Goal: Check status

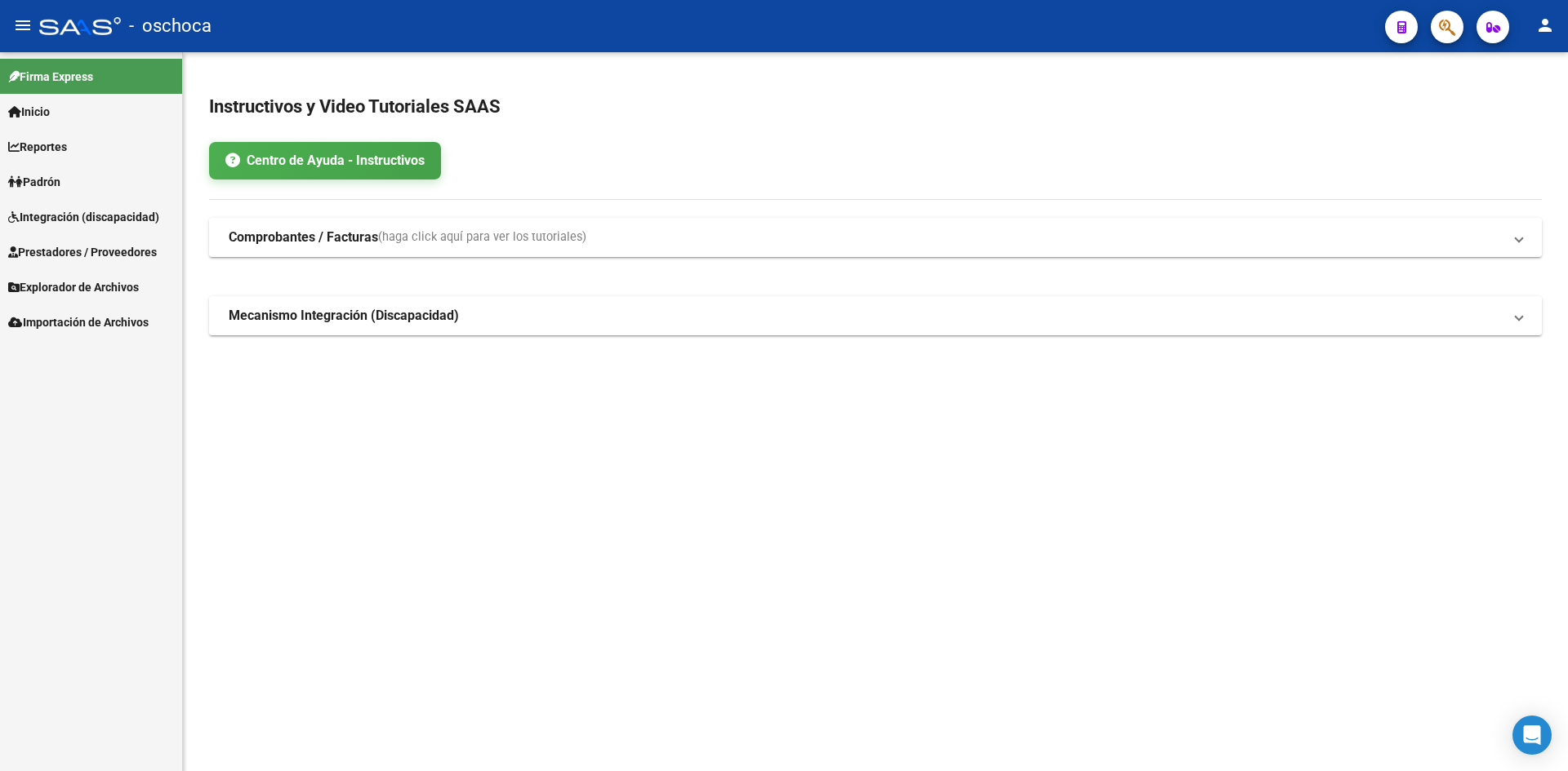
click at [51, 222] on span "Integración (discapacidad)" at bounding box center [83, 217] width 151 height 18
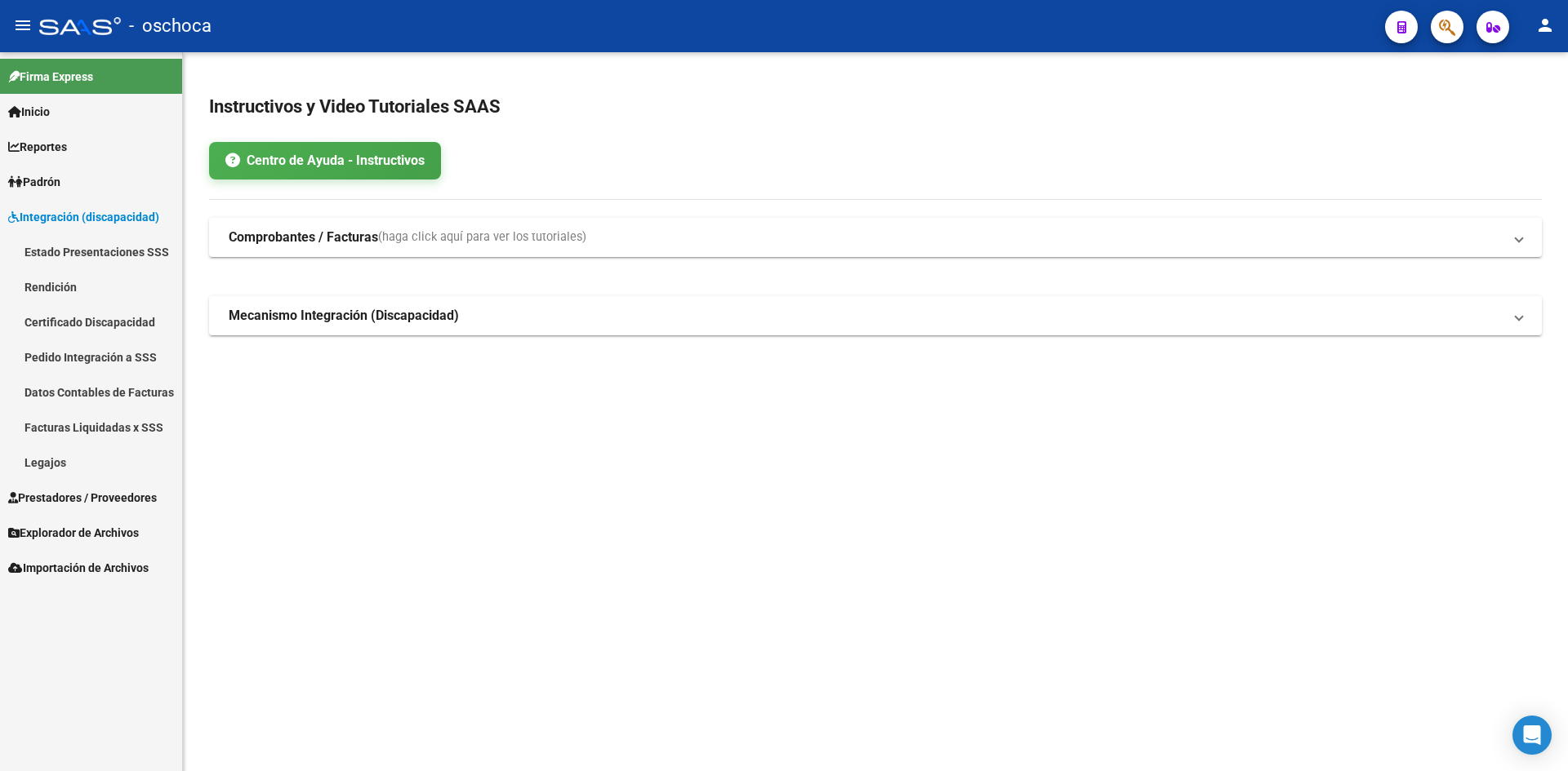
click at [97, 352] on link "Pedido Integración a SSS" at bounding box center [90, 357] width 182 height 35
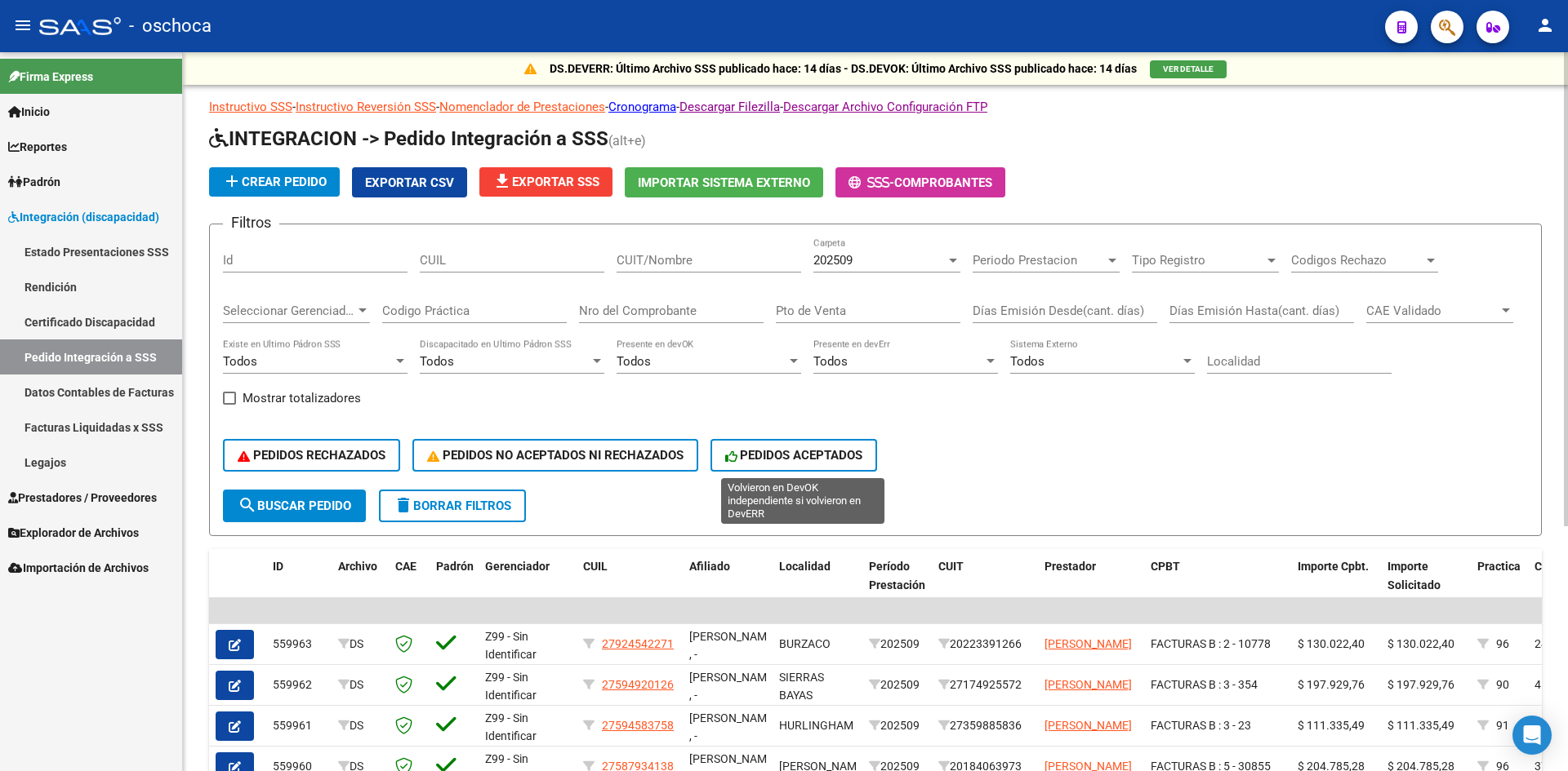
click at [831, 461] on span "PEDIDOS ACEPTADOS" at bounding box center [794, 456] width 138 height 14
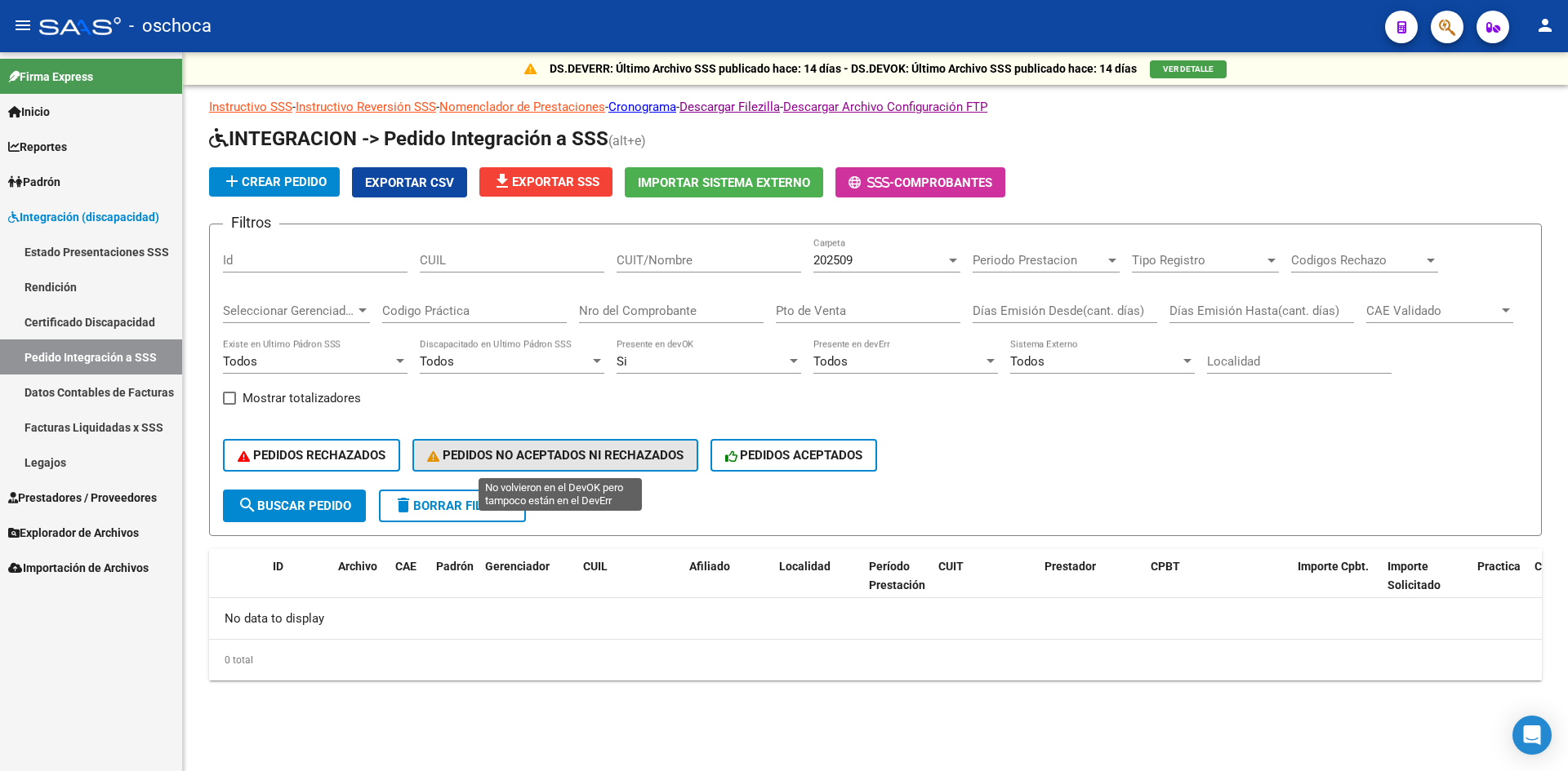
click at [655, 444] on button "PEDIDOS NO ACEPTADOS NI RECHAZADOS" at bounding box center [555, 456] width 286 height 33
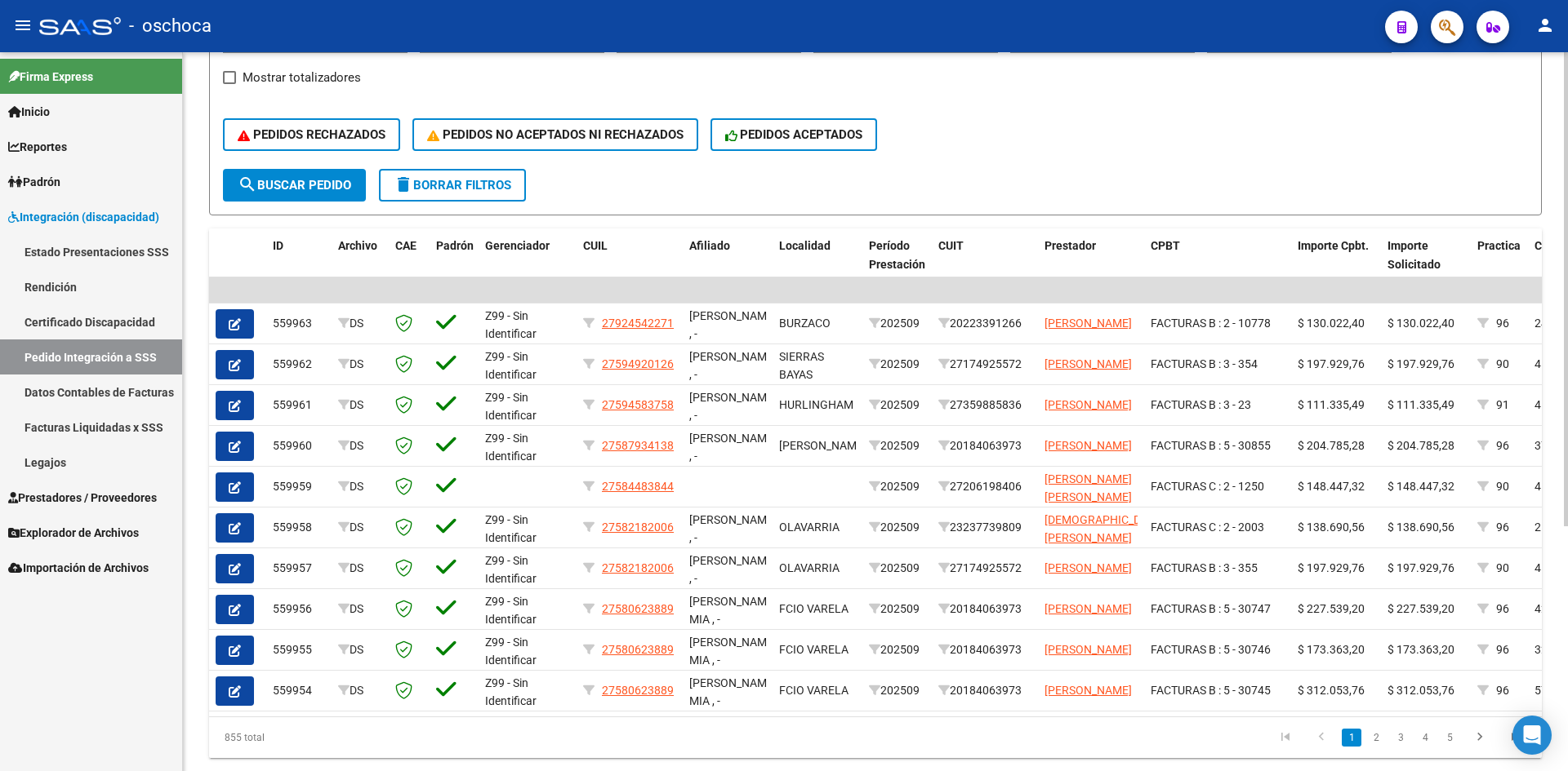
scroll to position [326, 0]
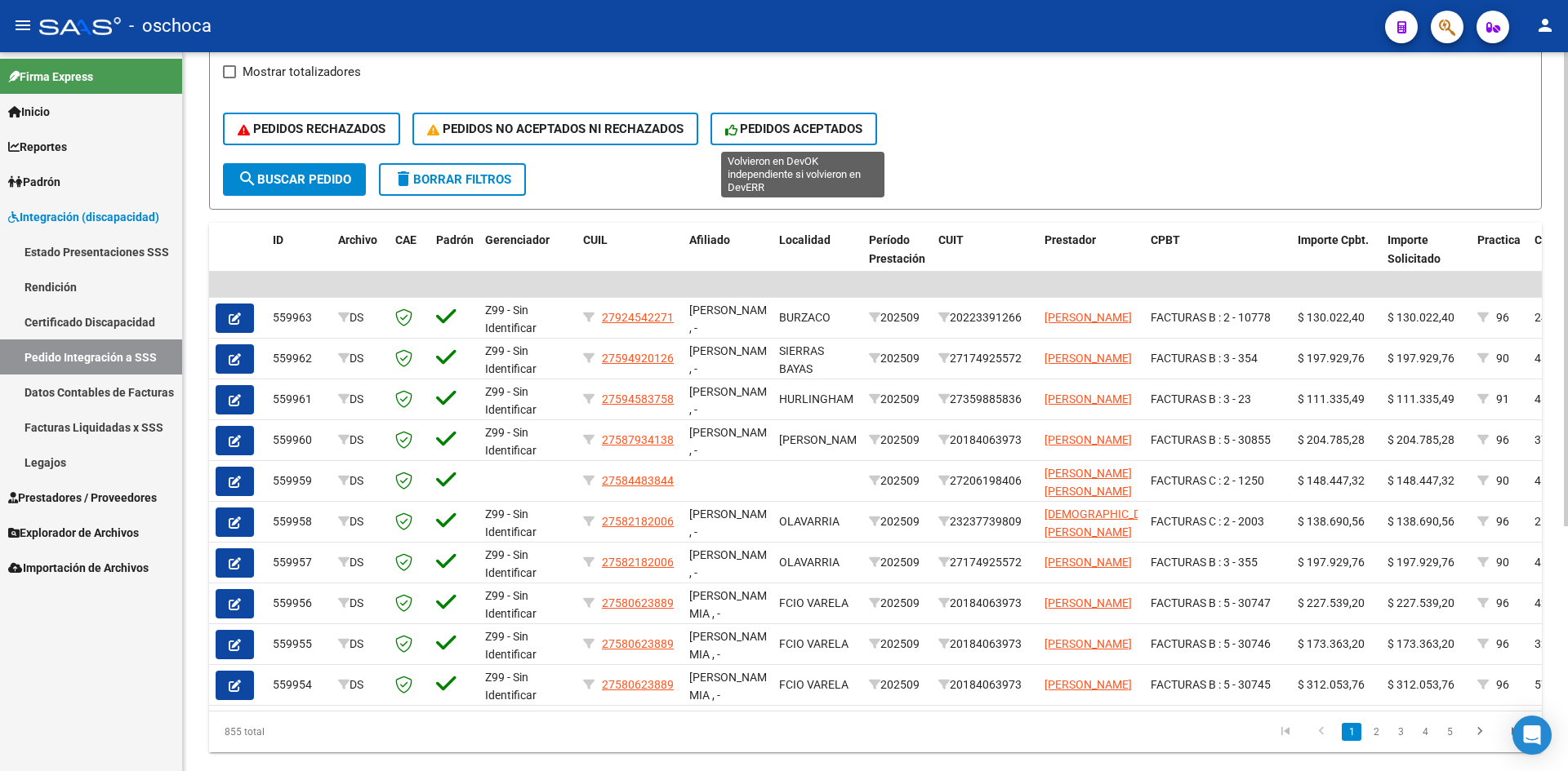
click at [811, 131] on span "PEDIDOS ACEPTADOS" at bounding box center [794, 129] width 138 height 14
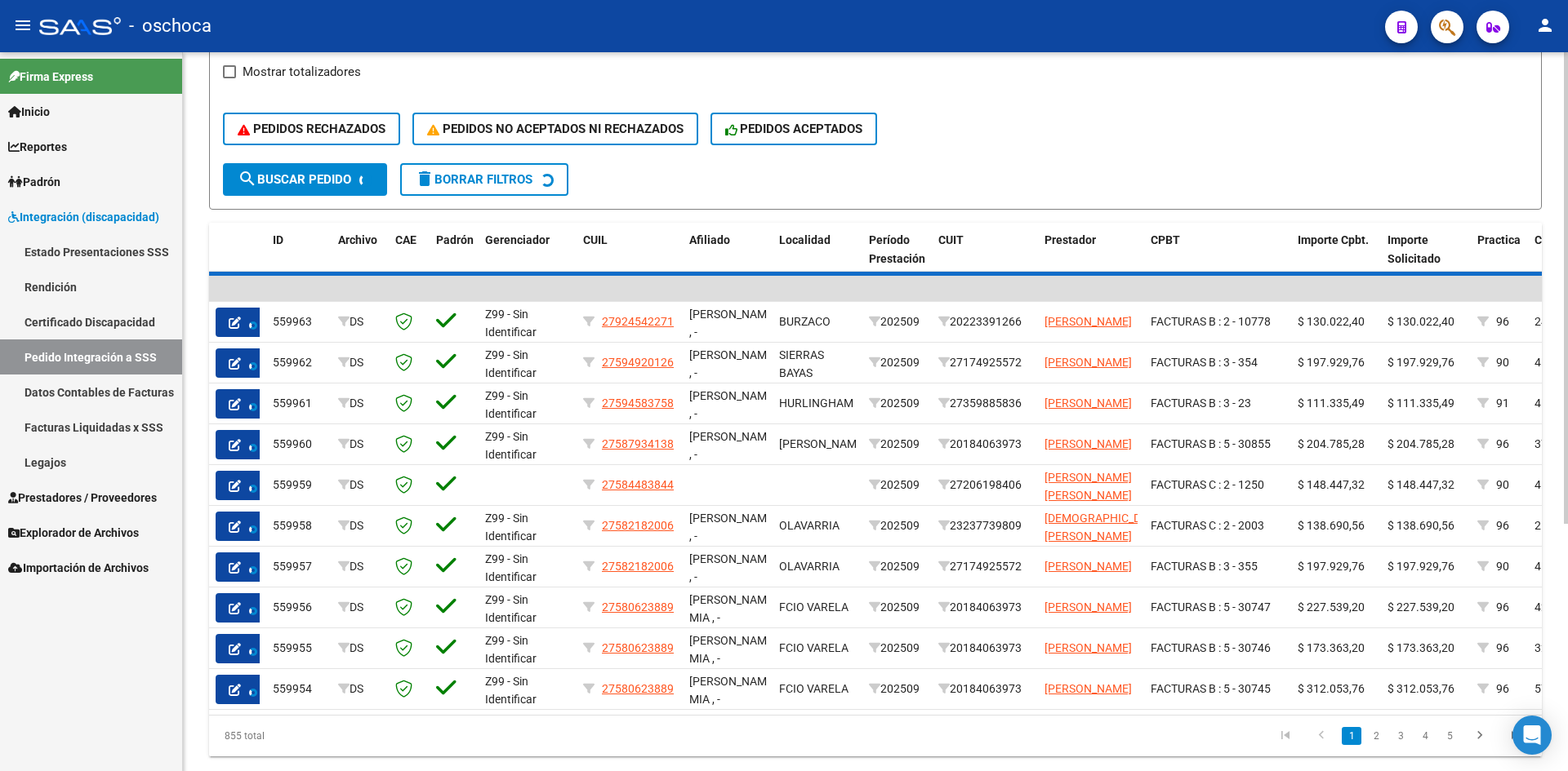
scroll to position [0, 0]
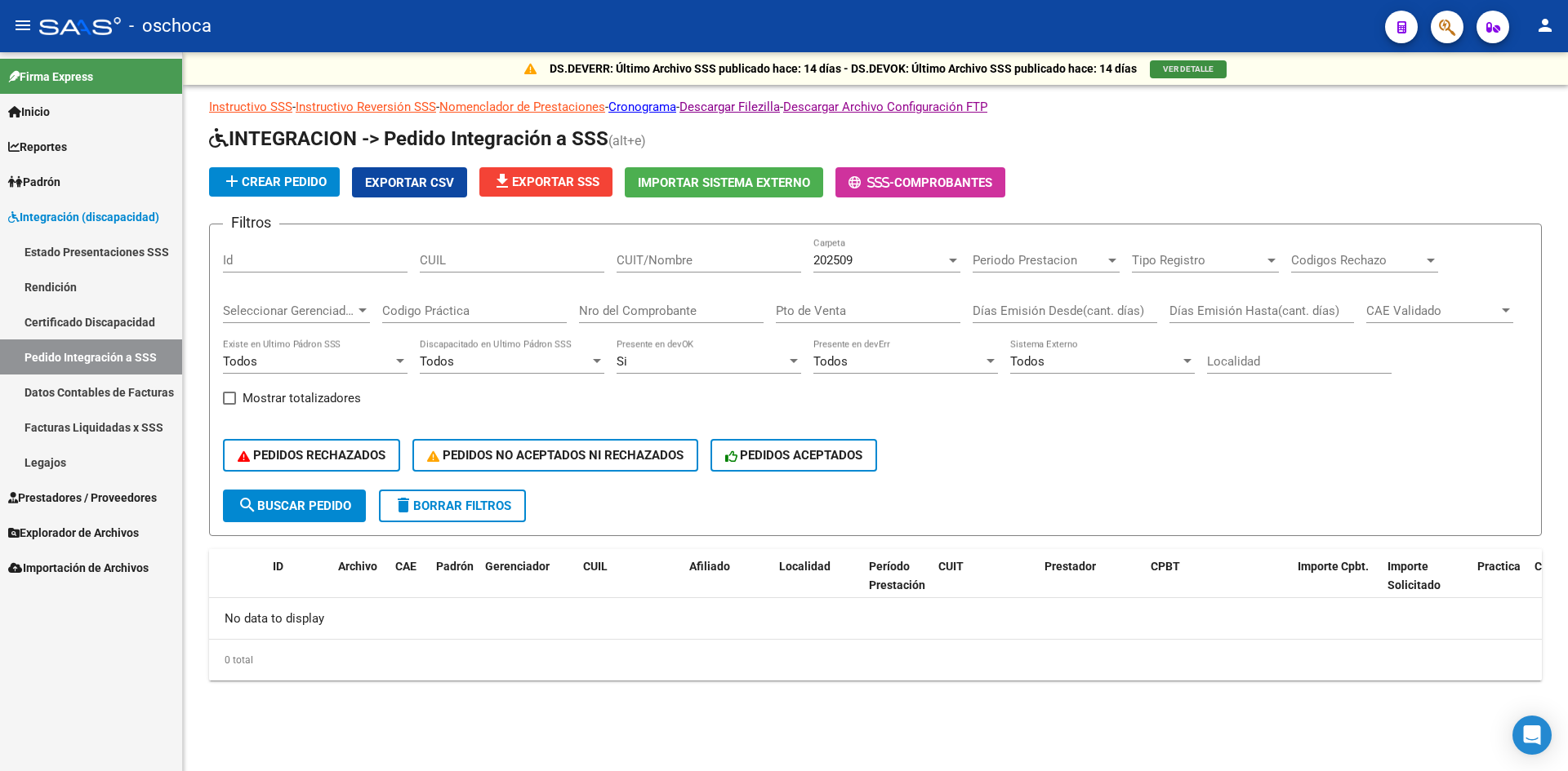
click at [1215, 73] on button "VER DETALLE" at bounding box center [1187, 70] width 77 height 18
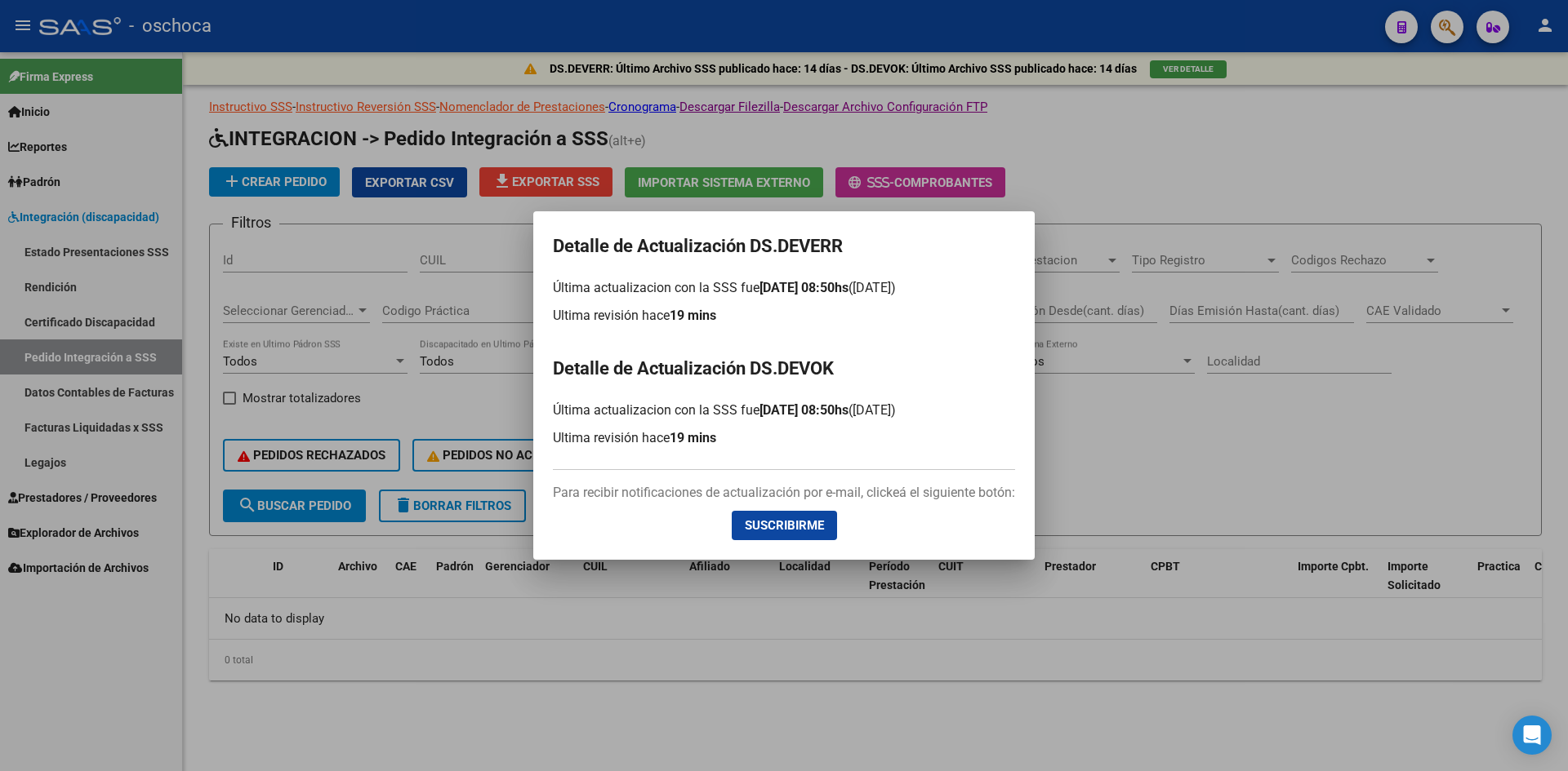
click at [1072, 428] on div at bounding box center [784, 385] width 1568 height 771
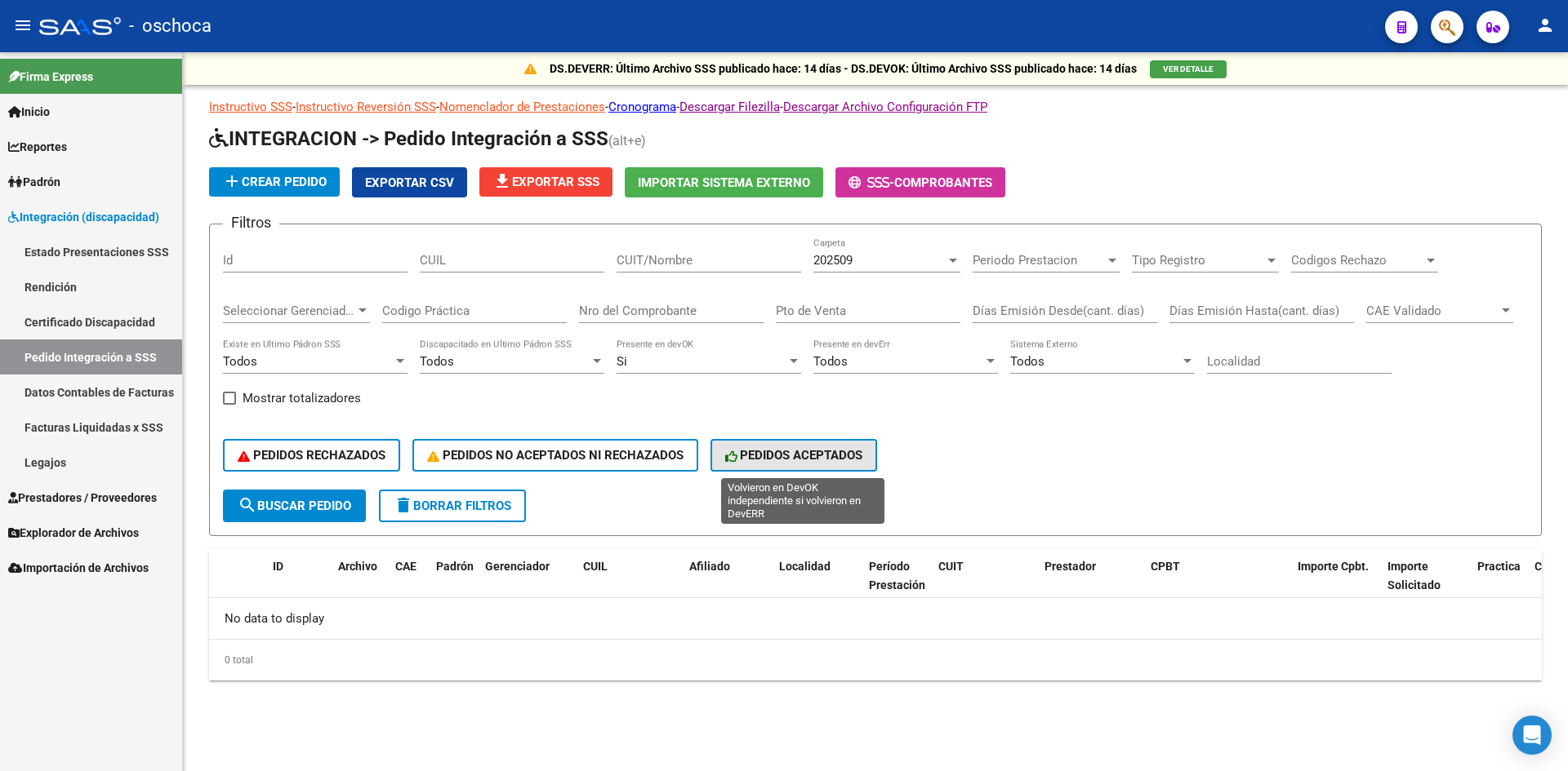
click at [821, 455] on span "PEDIDOS ACEPTADOS" at bounding box center [794, 456] width 138 height 14
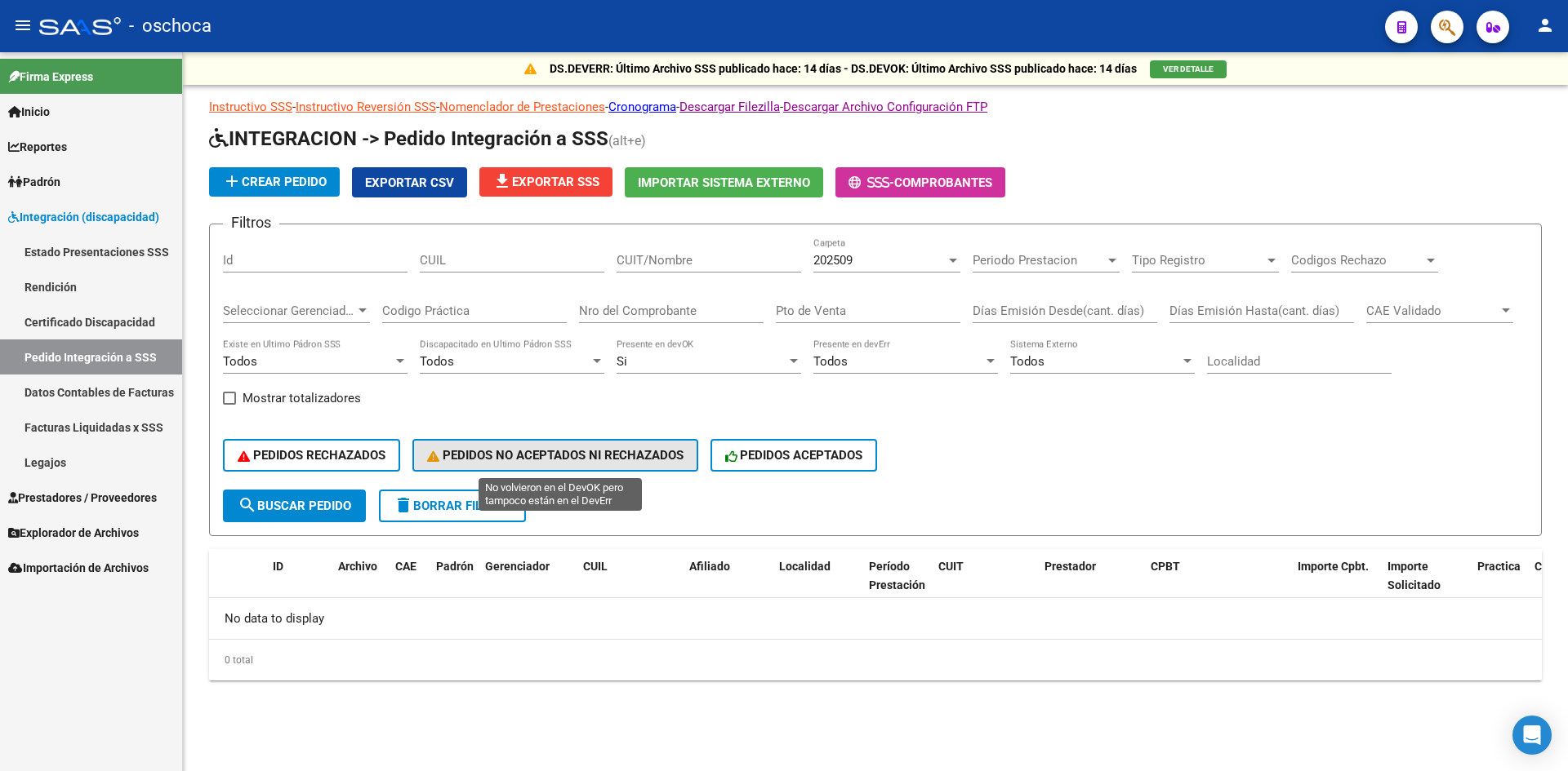
click at [581, 450] on span "PEDIDOS NO ACEPTADOS NI RECHAZADOS" at bounding box center [555, 456] width 257 height 14
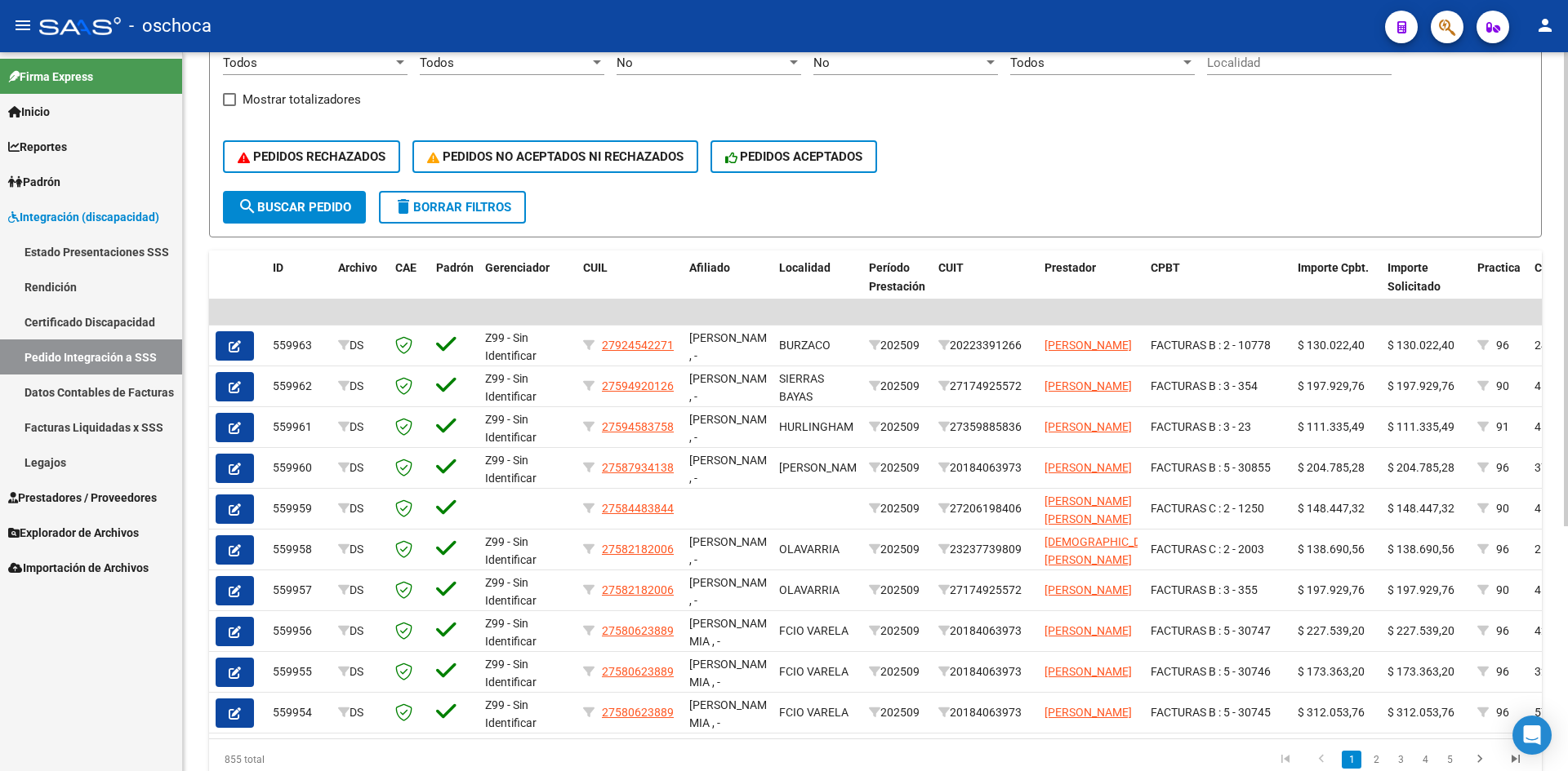
scroll to position [372, 0]
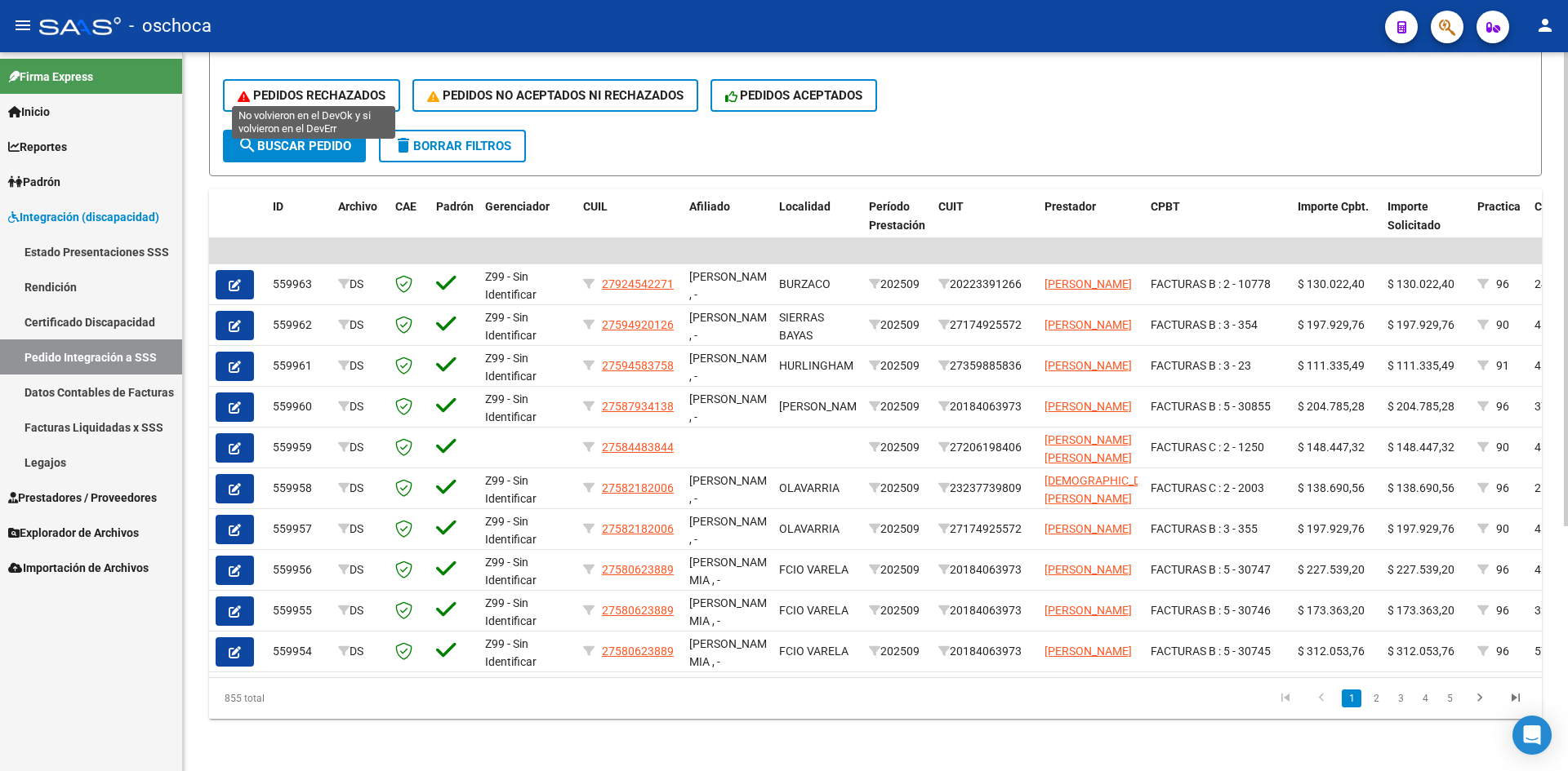
click at [328, 89] on span "PEDIDOS RECHAZADOS" at bounding box center [311, 96] width 147 height 14
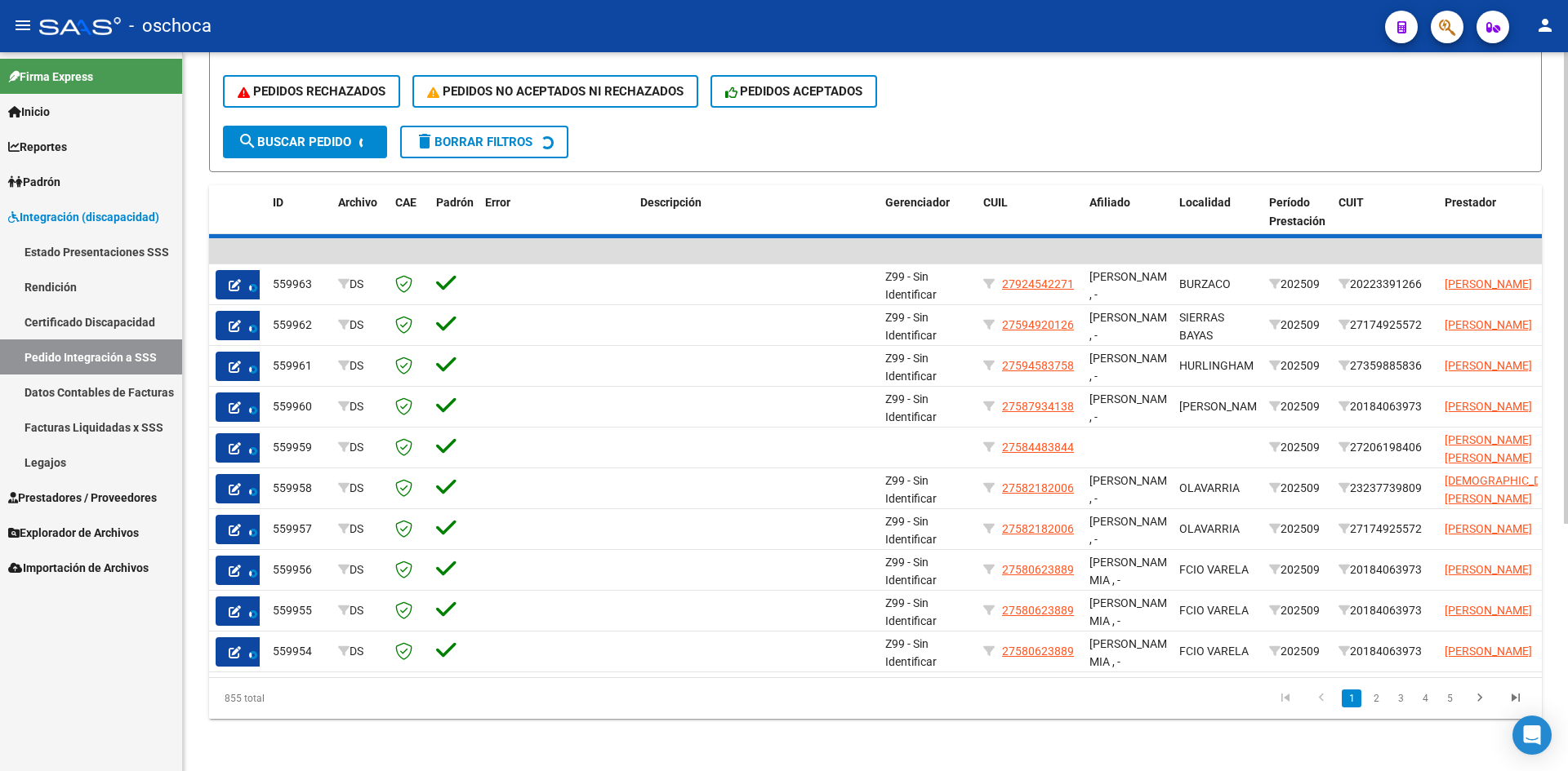
scroll to position [0, 0]
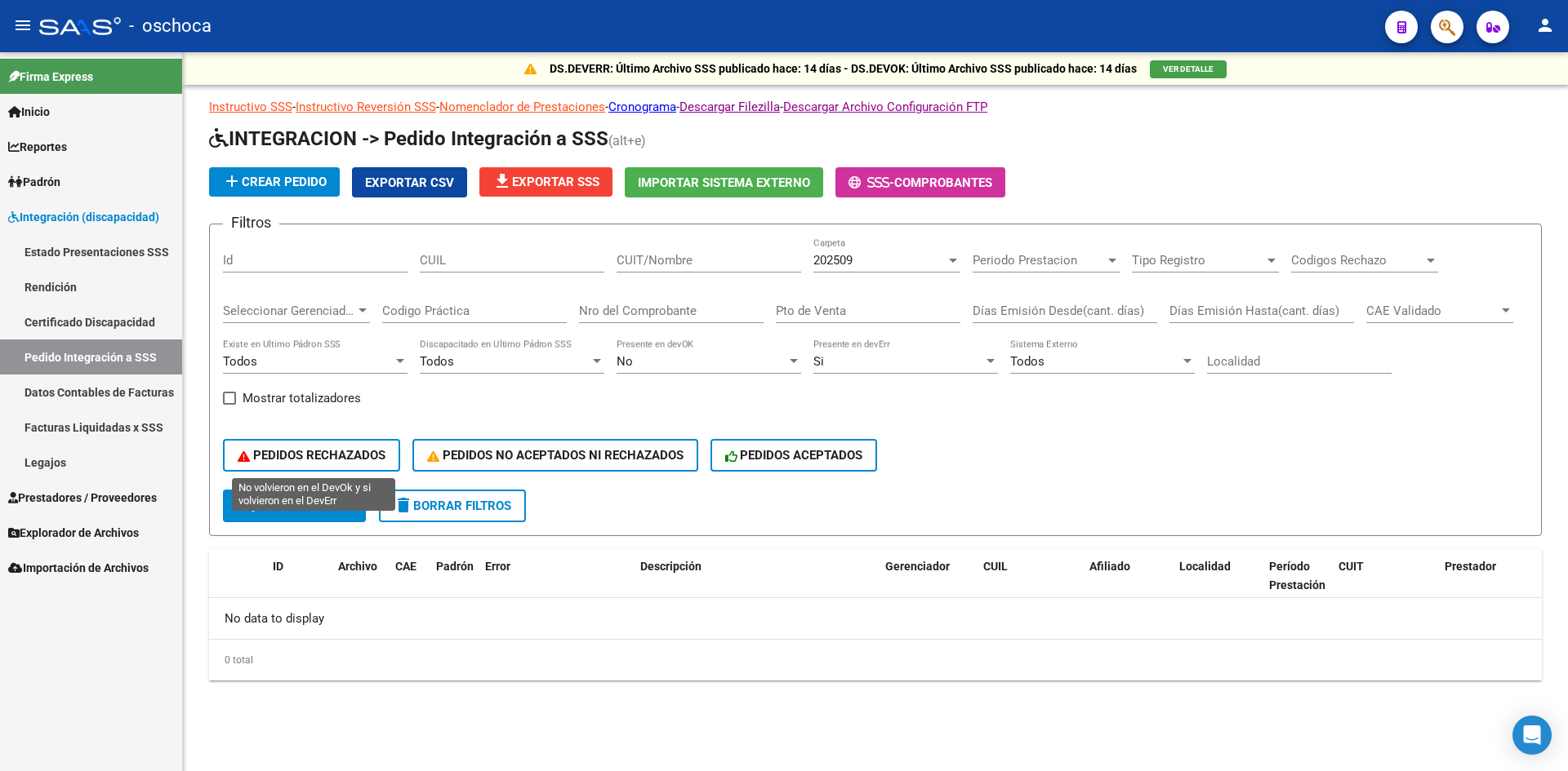
click at [335, 457] on span "PEDIDOS RECHAZADOS" at bounding box center [311, 456] width 147 height 14
click at [647, 103] on link "Cronograma" at bounding box center [642, 107] width 68 height 14
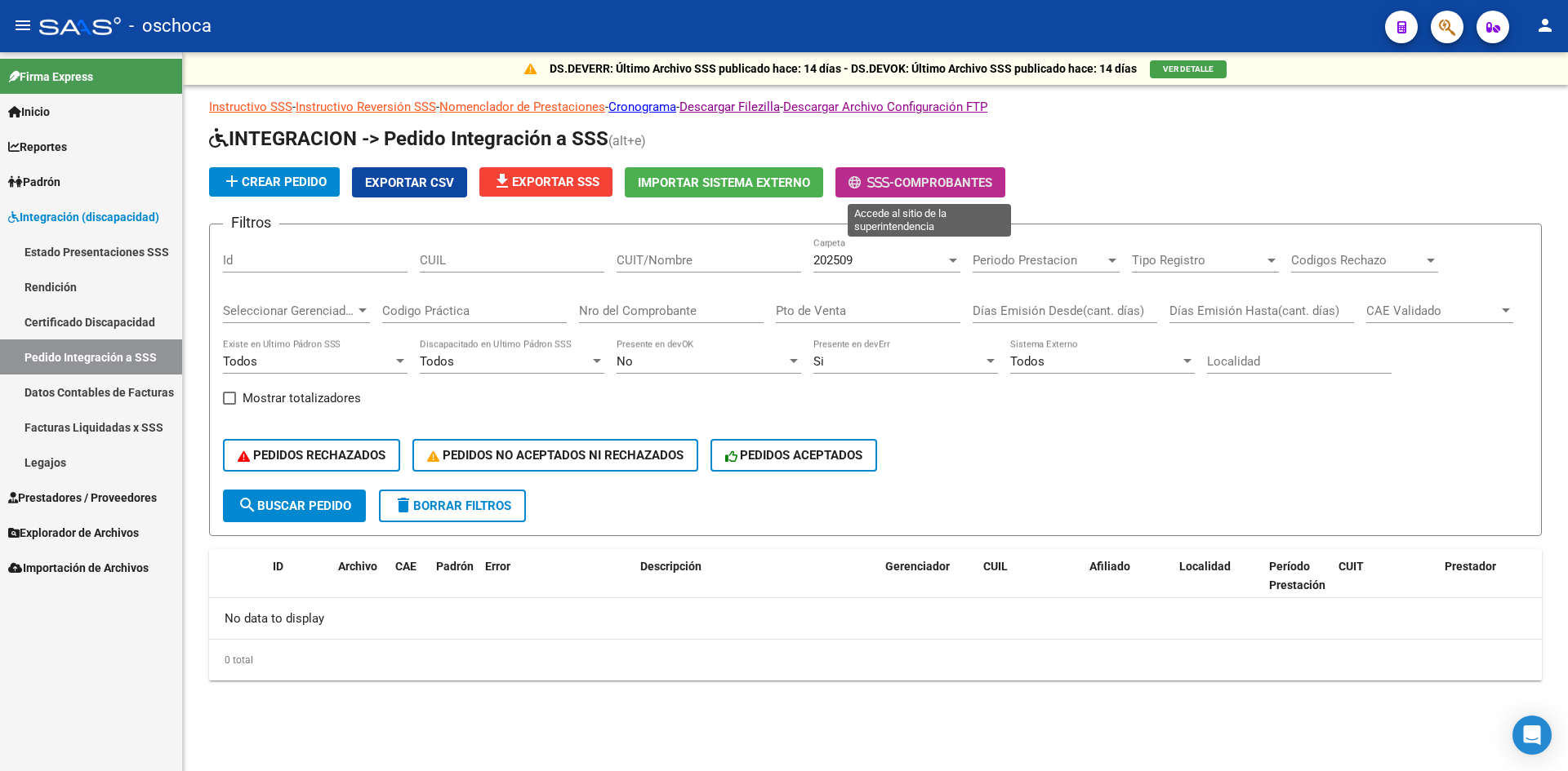
click at [973, 175] on span "- Comprobantes" at bounding box center [920, 182] width 144 height 14
